Goal: Task Accomplishment & Management: Manage account settings

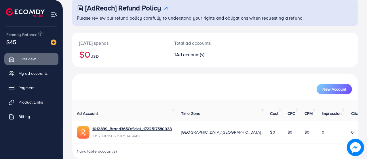
scroll to position [39, 0]
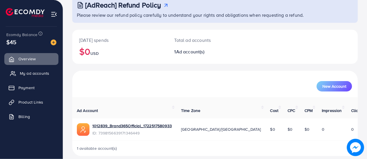
click at [25, 76] on link "My ad accounts" at bounding box center [31, 73] width 54 height 12
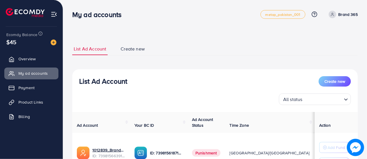
scroll to position [55, 0]
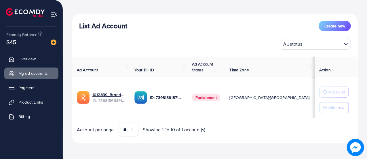
click at [209, 97] on span "Punishment" at bounding box center [206, 97] width 29 height 7
click at [221, 98] on span "Punishment" at bounding box center [206, 97] width 29 height 7
click at [24, 100] on span "Product Links" at bounding box center [32, 102] width 25 height 6
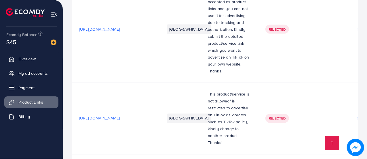
scroll to position [628, 0]
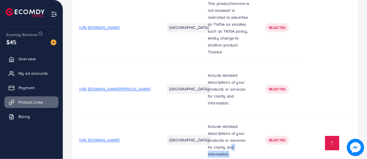
drag, startPoint x: 228, startPoint y: 131, endPoint x: 270, endPoint y: 128, distance: 42.5
click at [270, 128] on tr "[URL][DOMAIN_NAME] [GEOGRAPHIC_DATA] Include detailed descriptions of your prod…" at bounding box center [279, 139] width 414 height 51
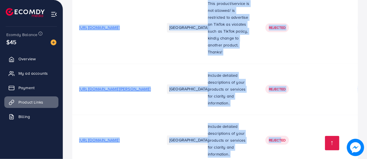
drag, startPoint x: 227, startPoint y: 133, endPoint x: 293, endPoint y: 129, distance: 65.2
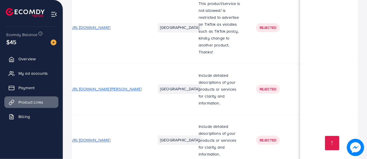
scroll to position [0, 0]
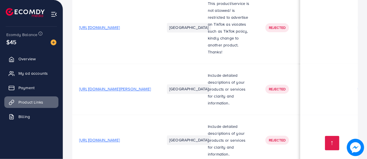
click at [129, 86] on span "[URL][DOMAIN_NAME][PERSON_NAME]" at bounding box center [115, 89] width 72 height 6
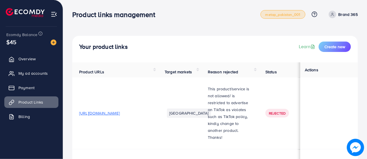
click at [278, 14] on span "metap_pakistan_001" at bounding box center [283, 15] width 35 height 4
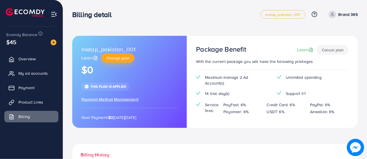
click at [116, 59] on span "Change plan" at bounding box center [117, 58] width 23 height 6
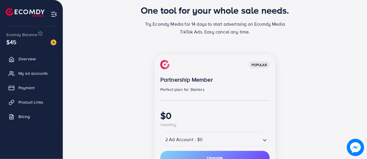
scroll to position [30, 0]
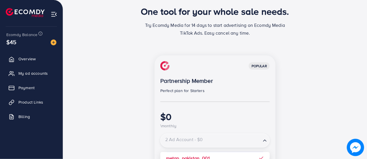
click at [255, 139] on input "Search for option" at bounding box center [210, 140] width 99 height 10
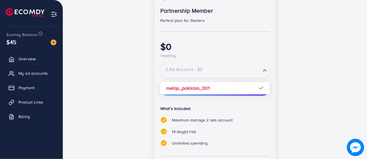
scroll to position [116, 0]
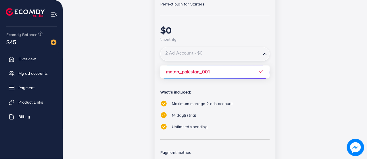
click at [247, 56] on input "Search for option" at bounding box center [210, 54] width 99 height 10
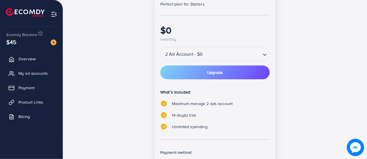
click at [263, 52] on icon "Search for option" at bounding box center [265, 55] width 6 height 6
click at [193, 75] on button "Upgrade" at bounding box center [216, 72] width 110 height 14
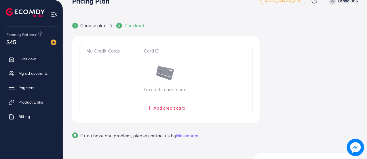
scroll to position [0, 0]
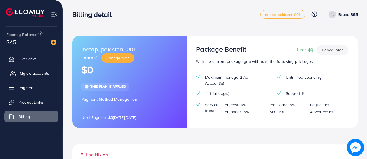
click at [20, 75] on span "My ad accounts" at bounding box center [34, 73] width 29 height 6
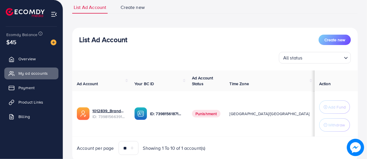
scroll to position [60, 0]
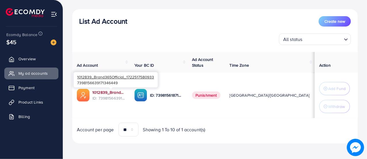
click at [117, 91] on link "1012839_Brand365Official_1722517580933" at bounding box center [109, 92] width 33 height 6
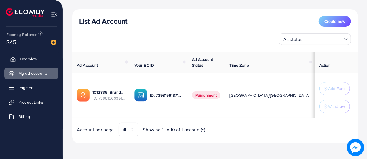
click at [16, 58] on icon at bounding box center [13, 59] width 6 height 6
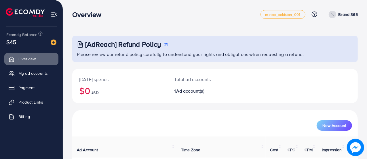
click at [338, 15] on link "Brand 365" at bounding box center [342, 14] width 31 height 7
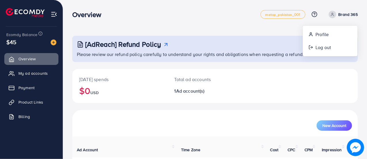
drag, startPoint x: 337, startPoint y: 16, endPoint x: 335, endPoint y: 18, distance: 3.7
click at [337, 16] on link "Brand 365" at bounding box center [342, 14] width 31 height 7
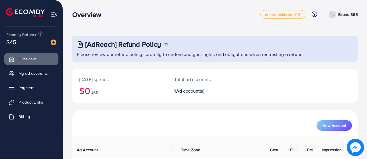
click at [334, 18] on ul "metap_pakistan_001 Help Center Contact Support Plans and Pricing Term and polic…" at bounding box center [309, 14] width 97 height 9
click at [334, 16] on icon at bounding box center [333, 14] width 4 height 4
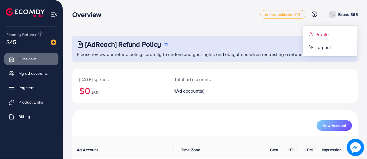
click at [330, 34] on link "Profile" at bounding box center [330, 34] width 55 height 13
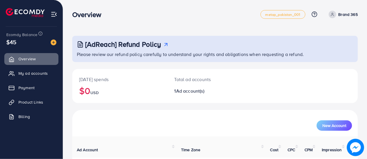
select select "********"
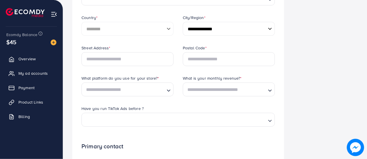
scroll to position [144, 0]
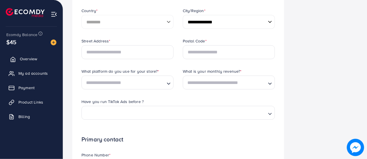
click at [47, 60] on link "Overview" at bounding box center [31, 59] width 54 height 12
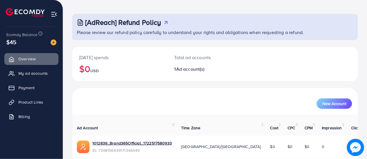
scroll to position [39, 0]
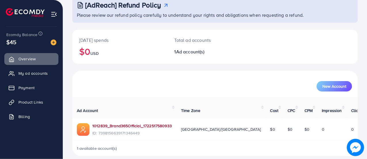
click at [126, 123] on link "1012839_Brand365Official_1722517580933" at bounding box center [133, 126] width 80 height 6
